Goal: Task Accomplishment & Management: Complete application form

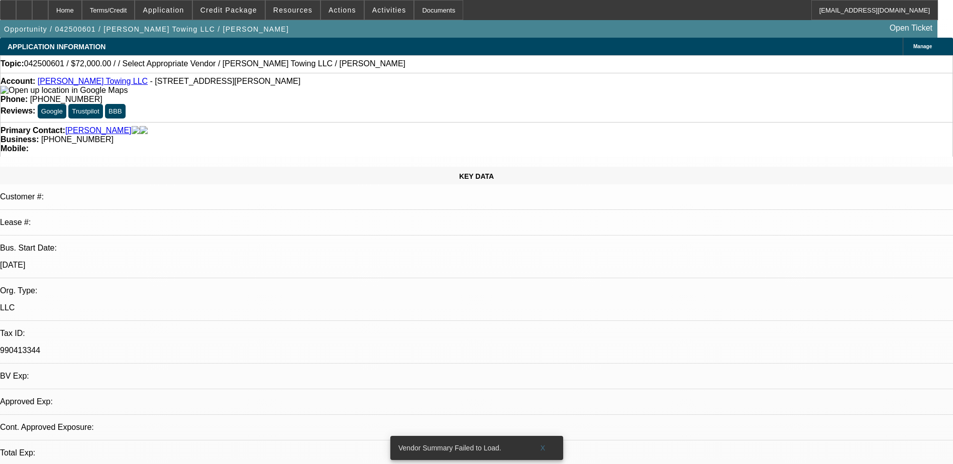
select select "0.1"
select select "0"
select select "6"
select select "0"
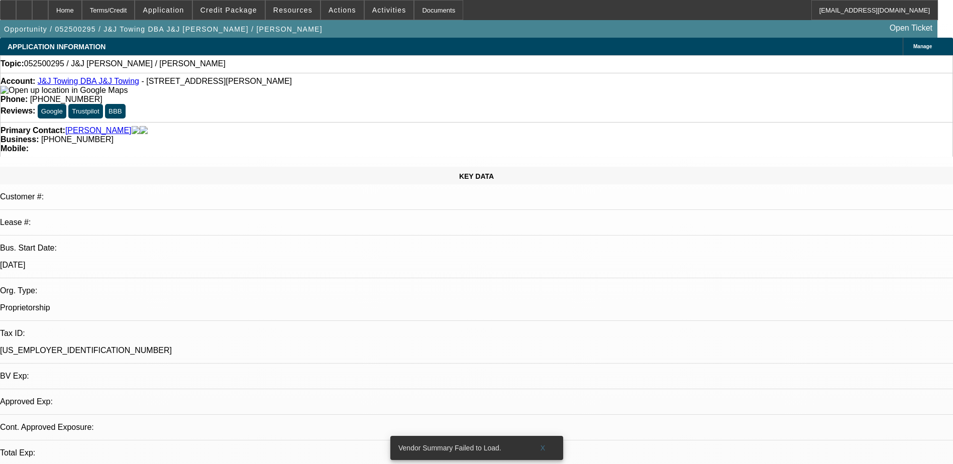
select select "2"
select select "0.1"
select select "4"
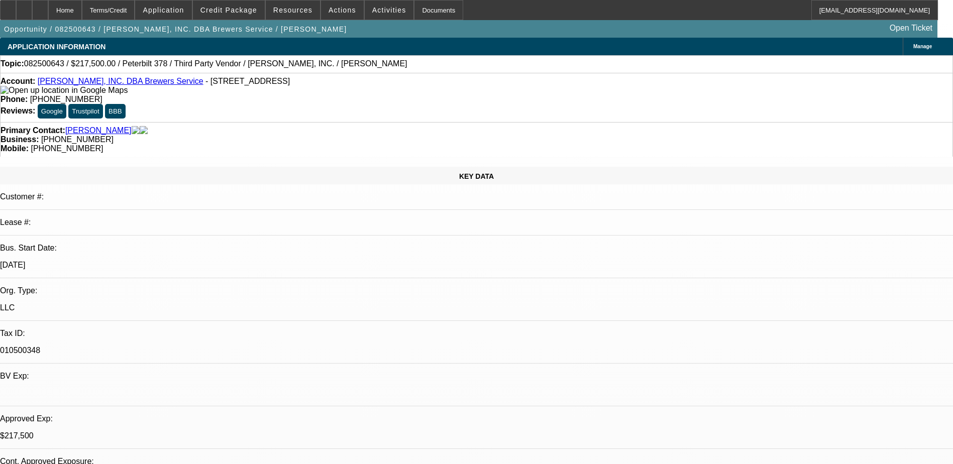
select select "0"
select select "2"
select select "0"
select select "2"
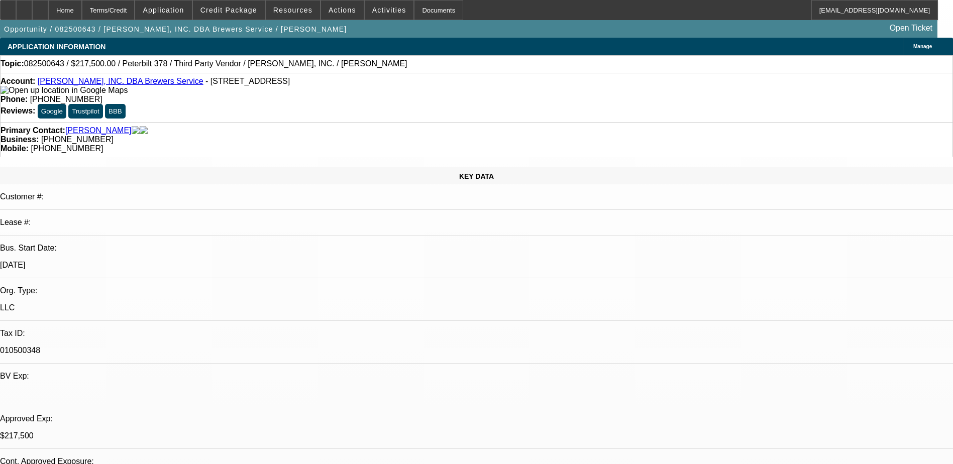
select select "0"
select select "2"
select select "0"
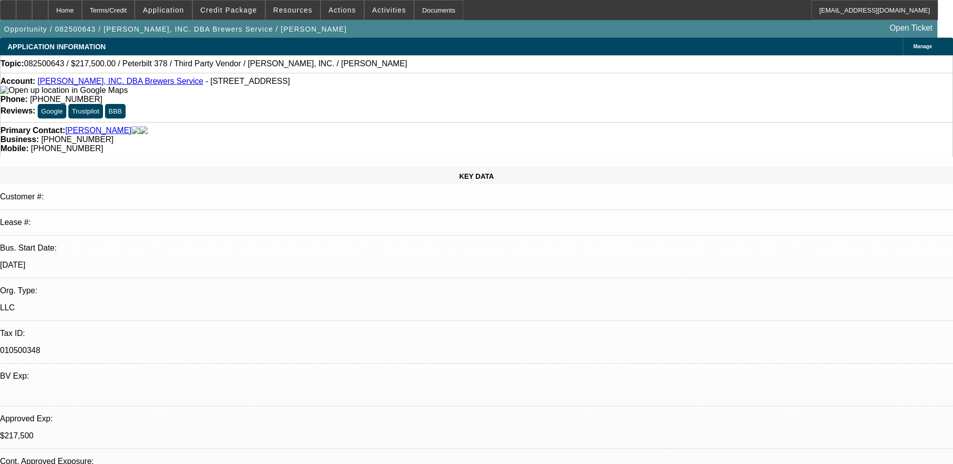
select select "2"
select select "0"
select select "1"
select select "2"
select select "6"
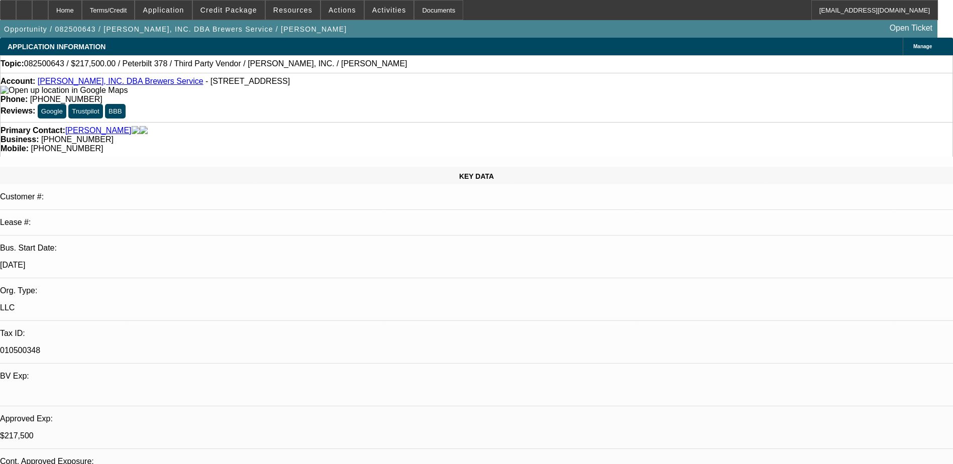
select select "1"
select select "2"
select select "6"
select select "1"
select select "2"
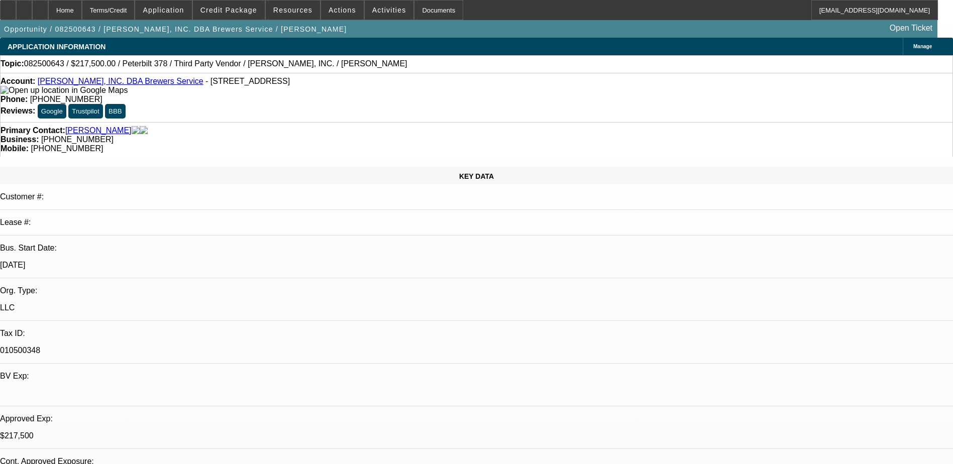
select select "6"
select select "1"
select select "2"
select select "6"
click at [323, 8] on span at bounding box center [342, 10] width 43 height 24
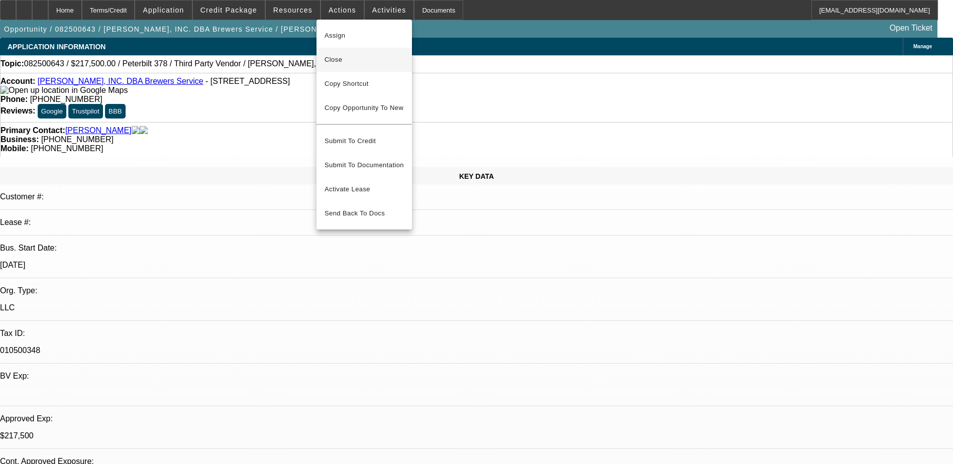
click at [356, 64] on span "Close" at bounding box center [363, 60] width 79 height 12
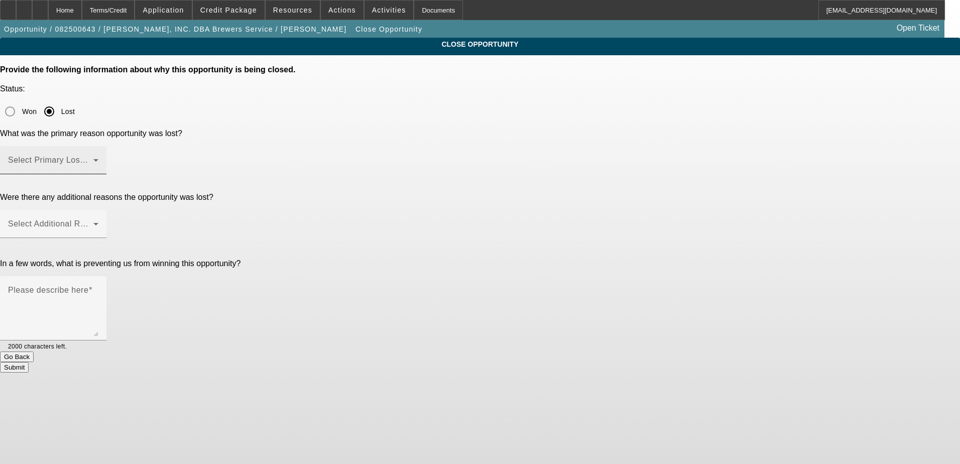
click at [93, 158] on span at bounding box center [50, 164] width 85 height 12
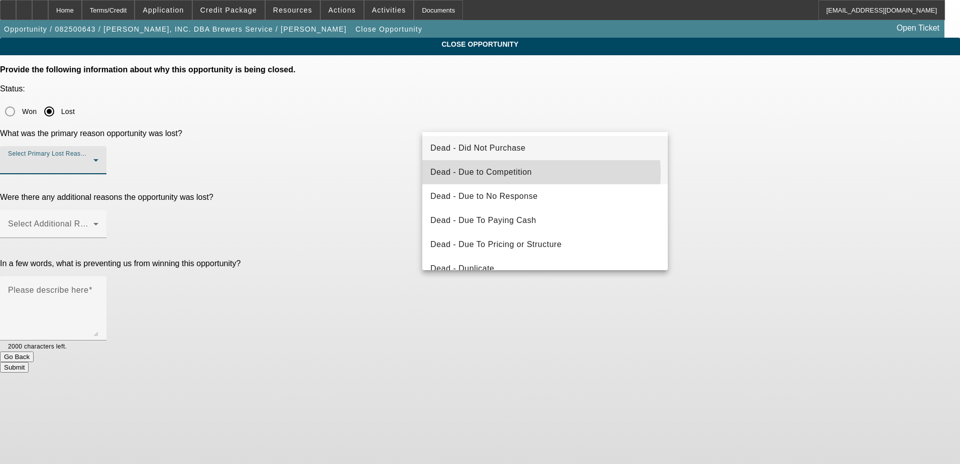
click at [532, 173] on mat-option "Dead - Due to Competition" at bounding box center [545, 172] width 246 height 24
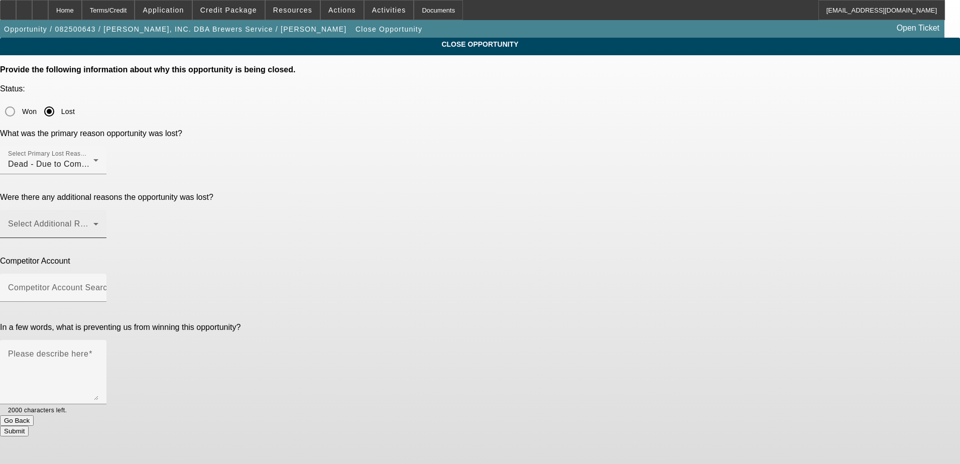
click at [98, 210] on div "Select Additional Reasons" at bounding box center [53, 224] width 90 height 28
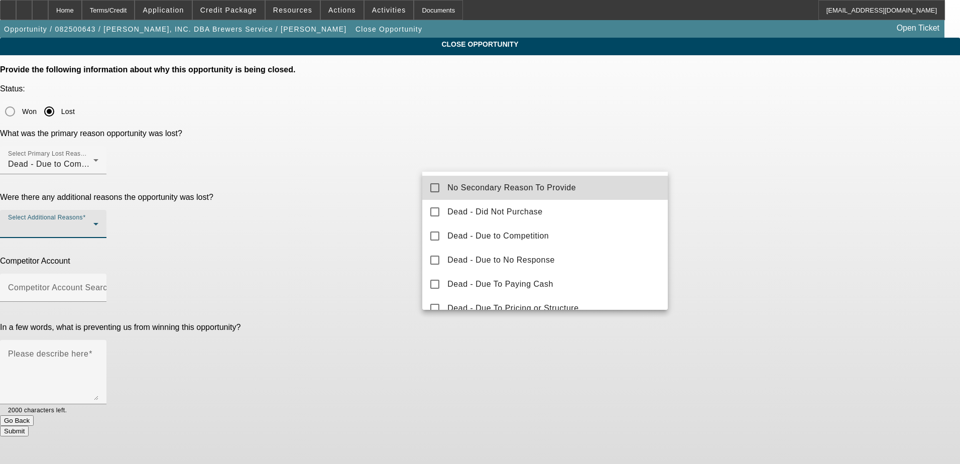
click at [549, 196] on mat-option "No Secondary Reason To Provide" at bounding box center [545, 188] width 246 height 24
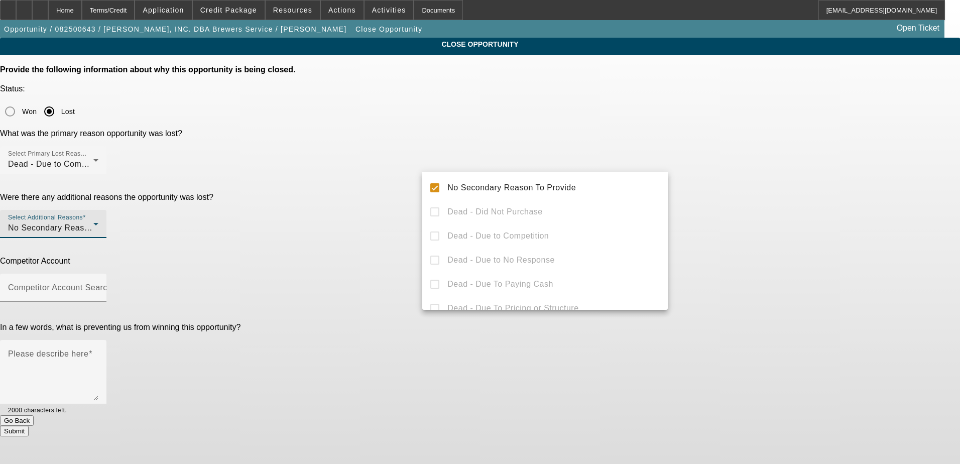
click at [742, 196] on div at bounding box center [480, 232] width 960 height 464
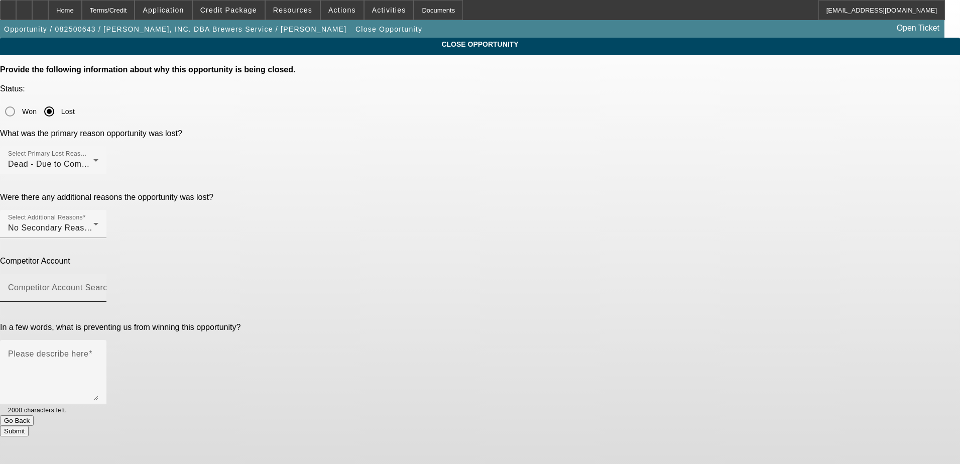
click at [98, 286] on input "Competitor Account Search" at bounding box center [53, 292] width 90 height 12
click at [515, 236] on mat-option "-- Other Competitor --" at bounding box center [545, 227] width 246 height 24
type input "-- Other Competitor --"
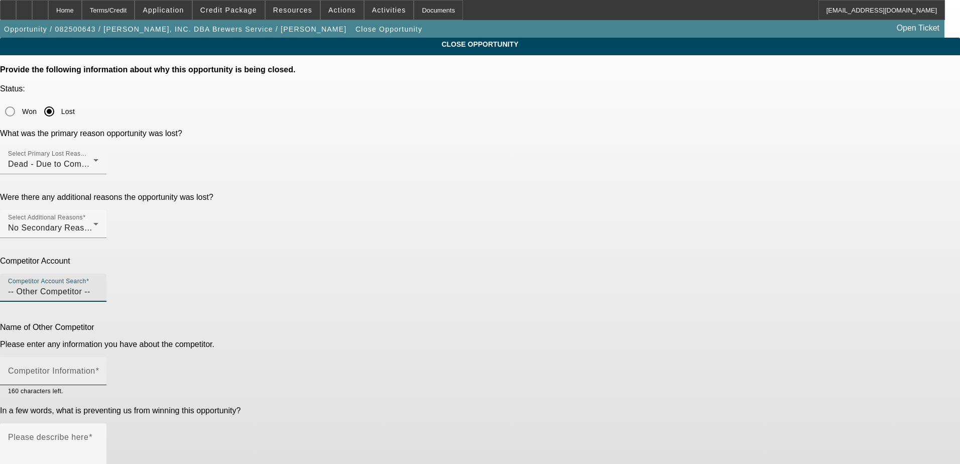
click at [98, 357] on div "Competitor Information" at bounding box center [53, 371] width 90 height 28
type input "local bank"
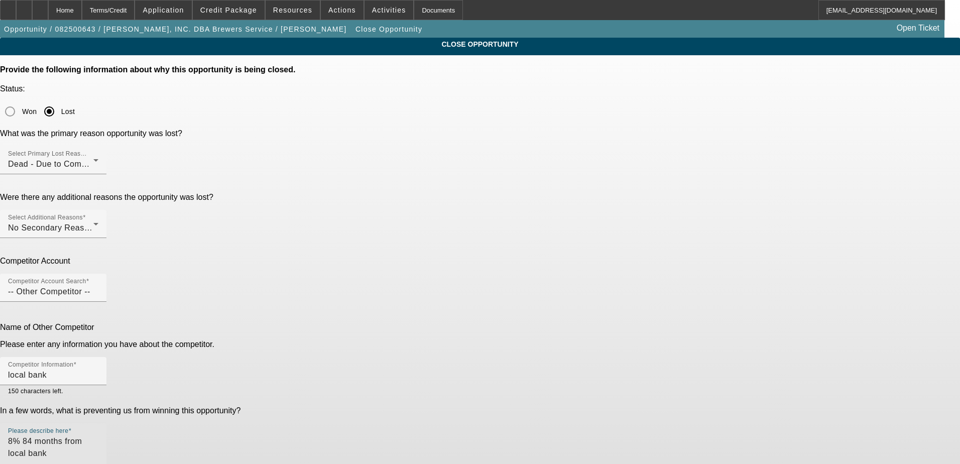
type textarea "8% 84 months from local bank"
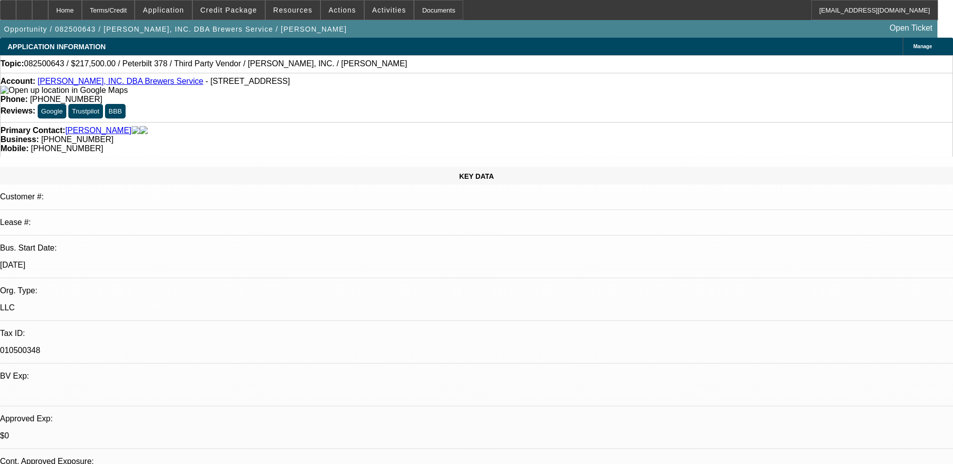
select select "0"
select select "2"
select select "0"
select select "2"
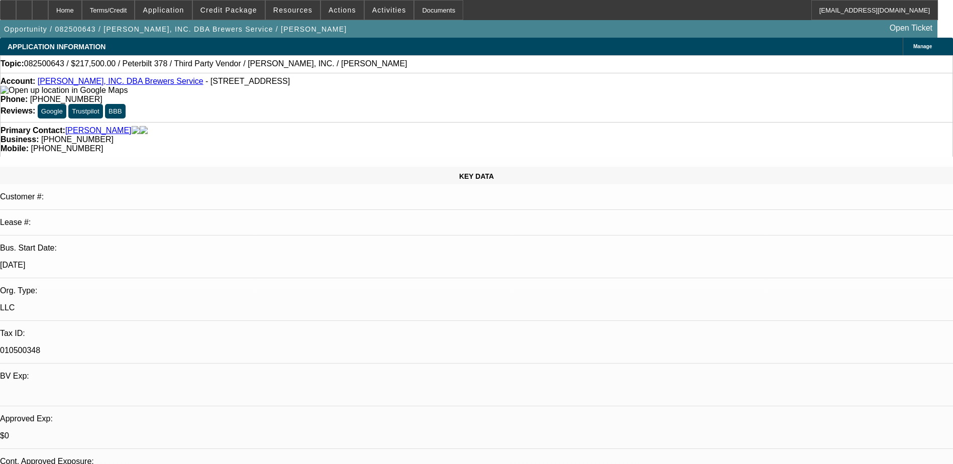
select select "0"
select select "2"
select select "0"
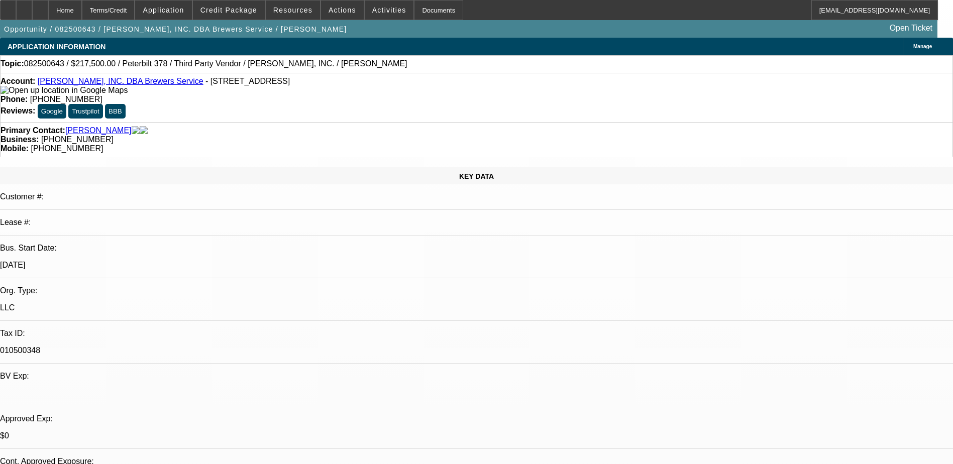
select select "2"
select select "0"
select select "1"
select select "2"
select select "6"
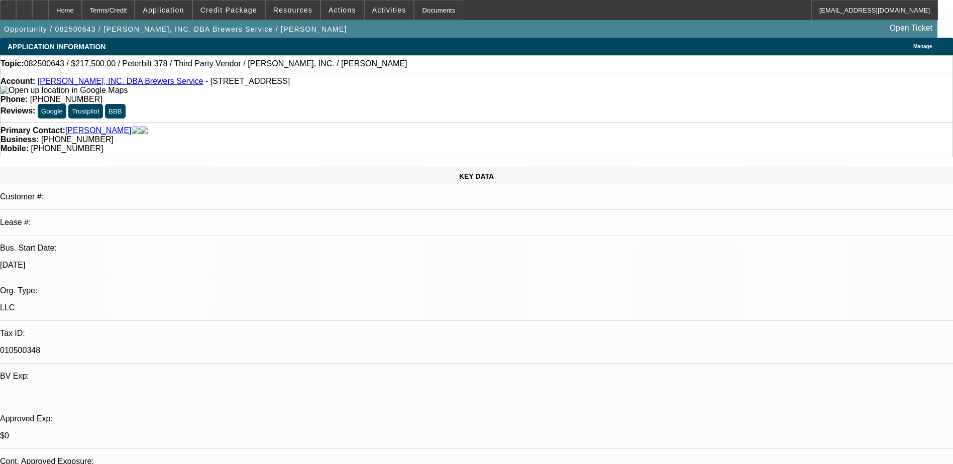
select select "1"
select select "2"
select select "6"
select select "1"
select select "2"
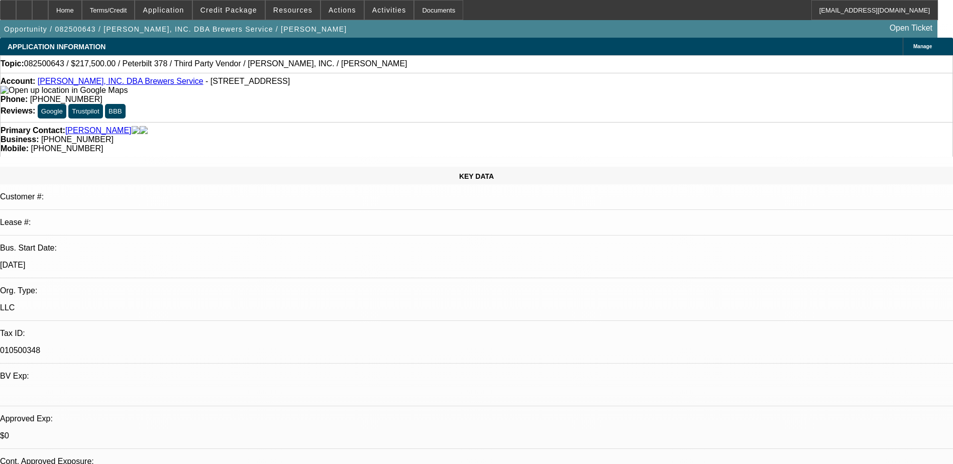
select select "6"
select select "1"
select select "2"
select select "6"
